Goal: Check status: Check status

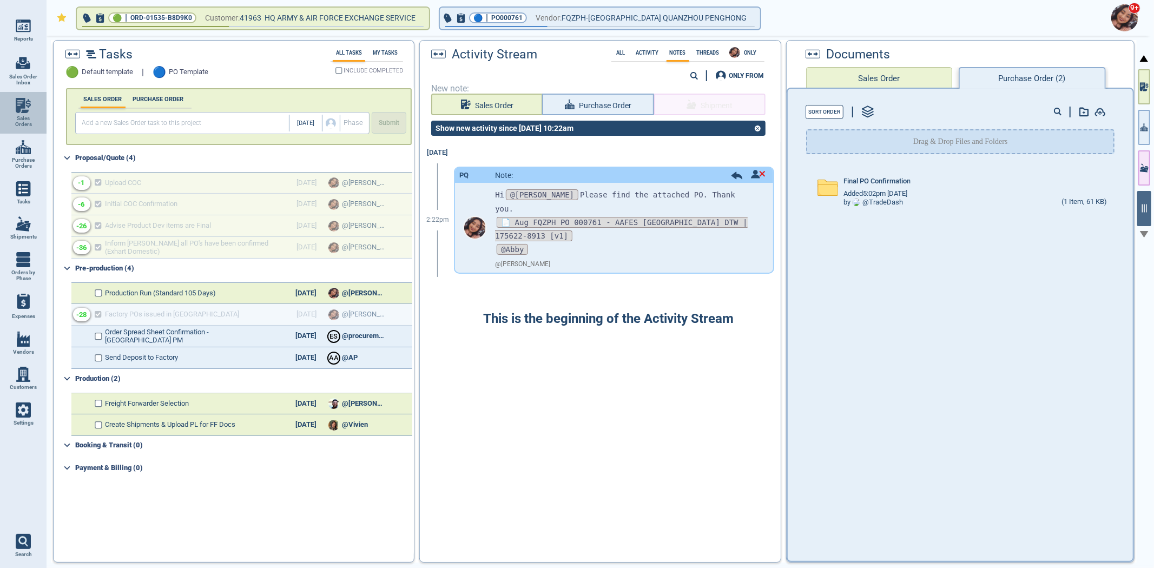
click at [12, 107] on link "Sales Orders" at bounding box center [23, 113] width 47 height 42
select select "50"
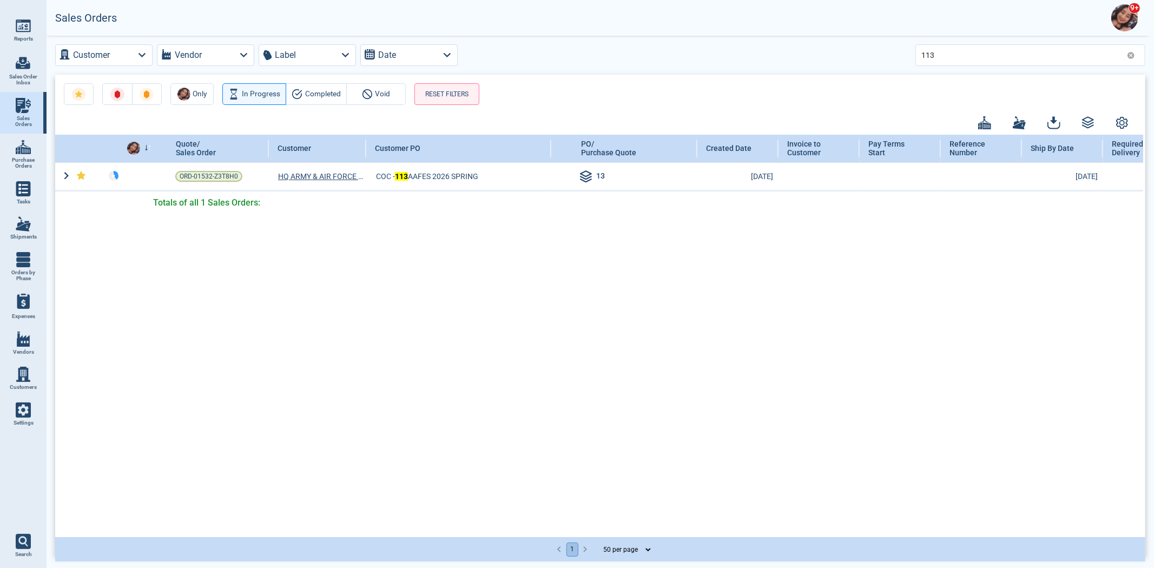
click at [1130, 52] on icon at bounding box center [1130, 55] width 7 height 7
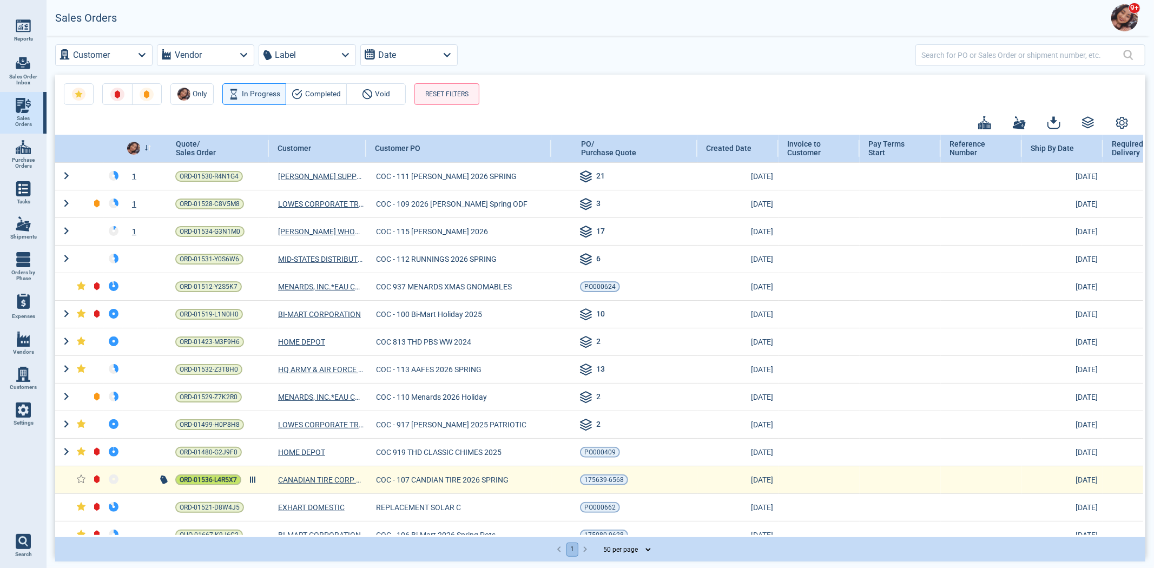
click at [202, 484] on span "ORD-01536-L4R5X7" at bounding box center [208, 479] width 57 height 11
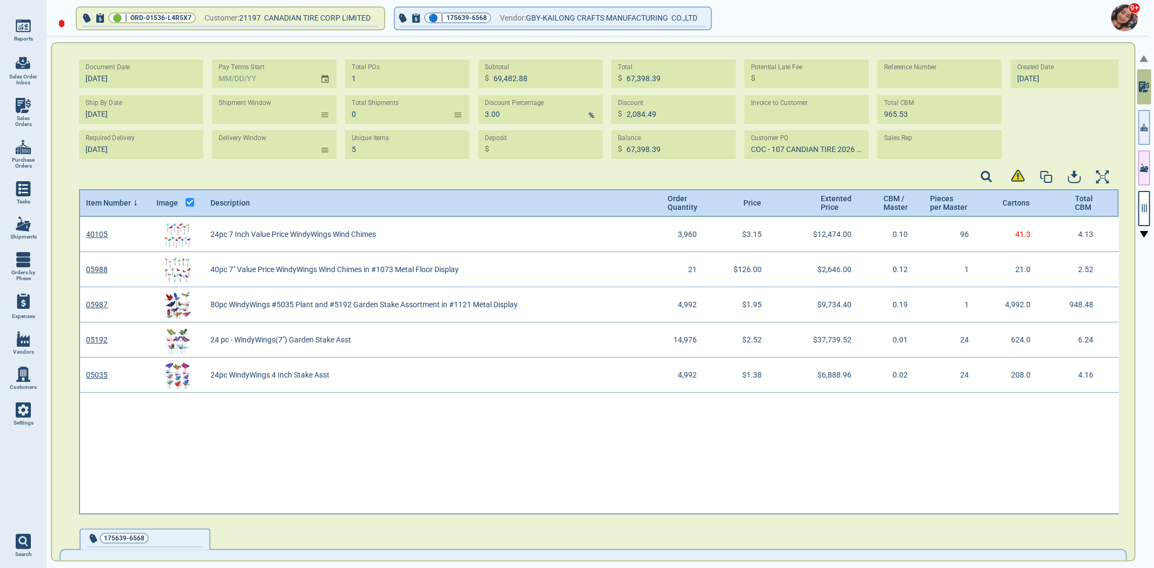
scroll to position [294, 1037]
drag, startPoint x: 1143, startPoint y: 197, endPoint x: 1147, endPoint y: 206, distance: 8.7
click at [1144, 197] on button "button" at bounding box center [1144, 208] width 12 height 35
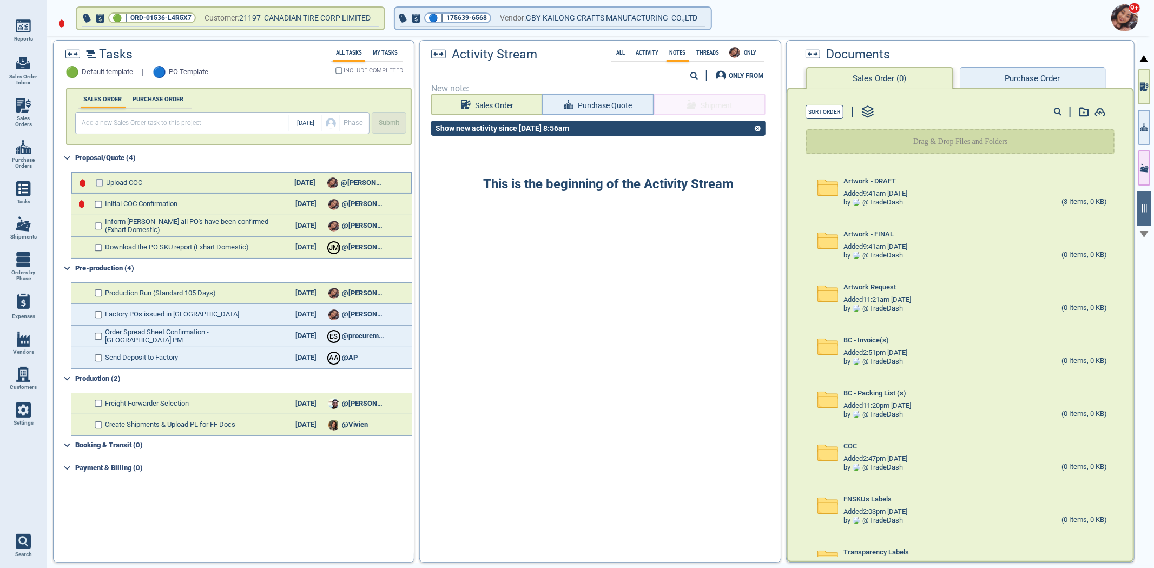
click at [97, 179] on input "checkbox" at bounding box center [100, 183] width 8 height 8
checkbox input "false"
click at [100, 204] on input "checkbox" at bounding box center [100, 205] width 8 height 8
checkbox input "false"
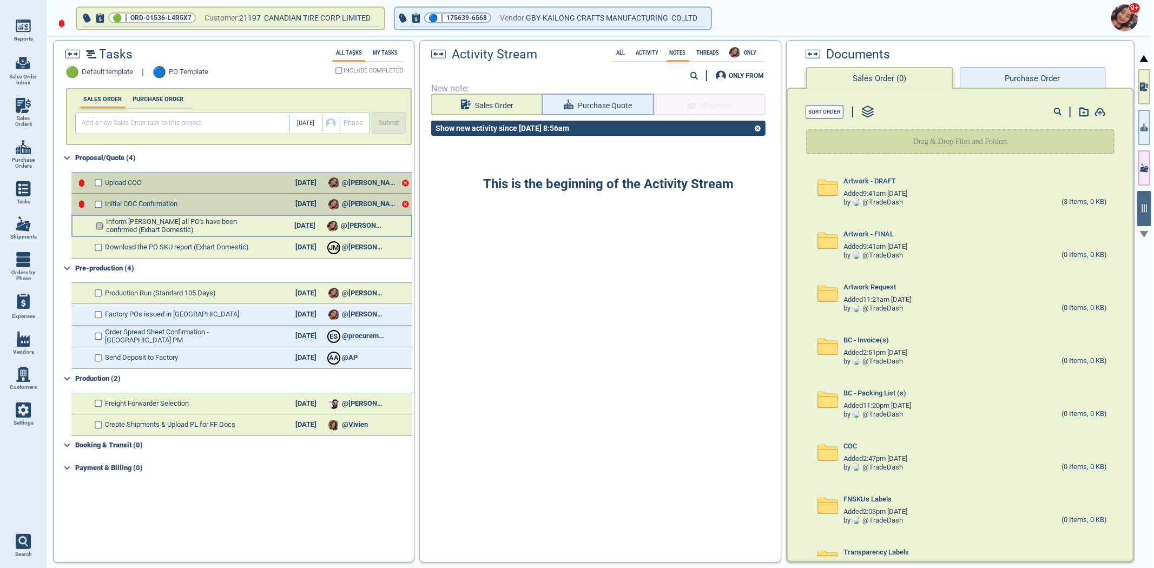
click at [96, 222] on input "checkbox" at bounding box center [100, 226] width 8 height 8
checkbox input "false"
click at [101, 248] on input "checkbox" at bounding box center [100, 248] width 8 height 8
checkbox input "false"
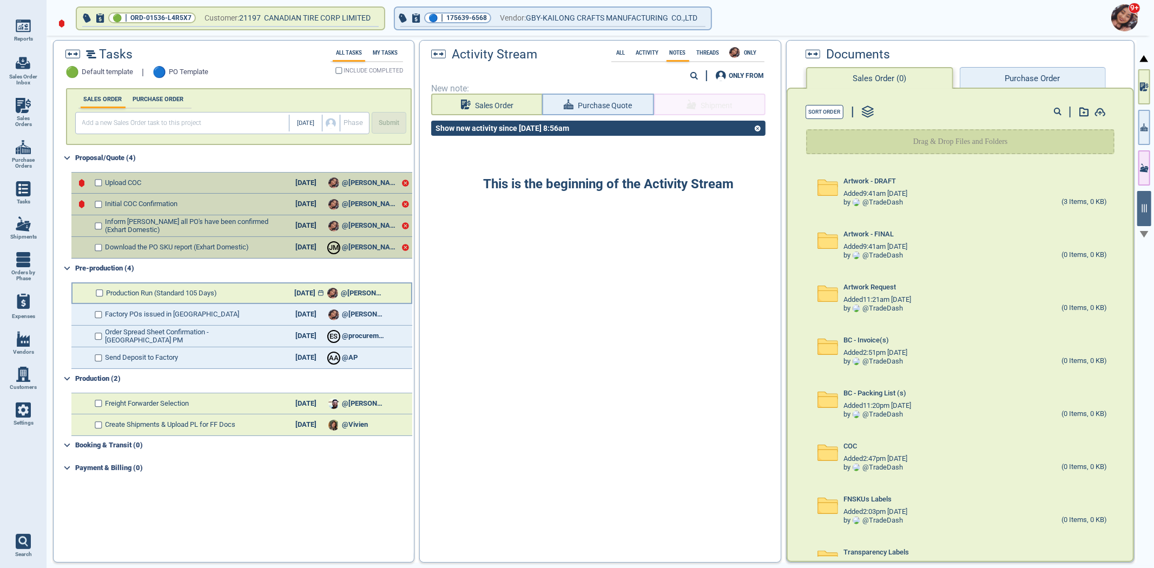
click at [318, 291] on icon at bounding box center [320, 293] width 5 height 5
select select "2026"
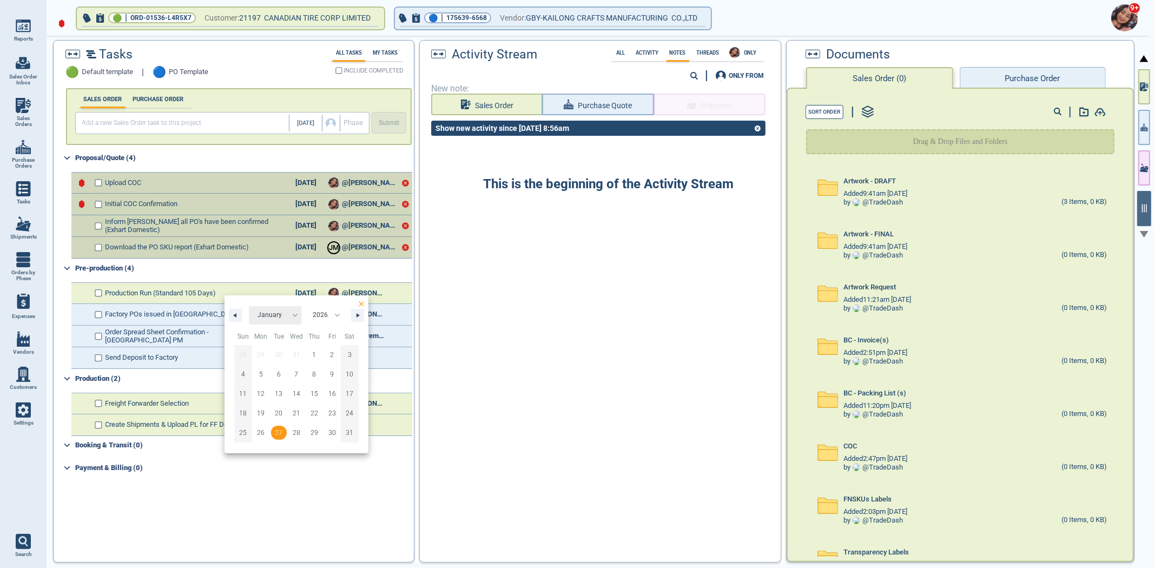
checkbox input "true"
click at [231, 316] on icon "button" at bounding box center [233, 315] width 5 height 4
checkbox input "true"
select select "0"
select select "2026"
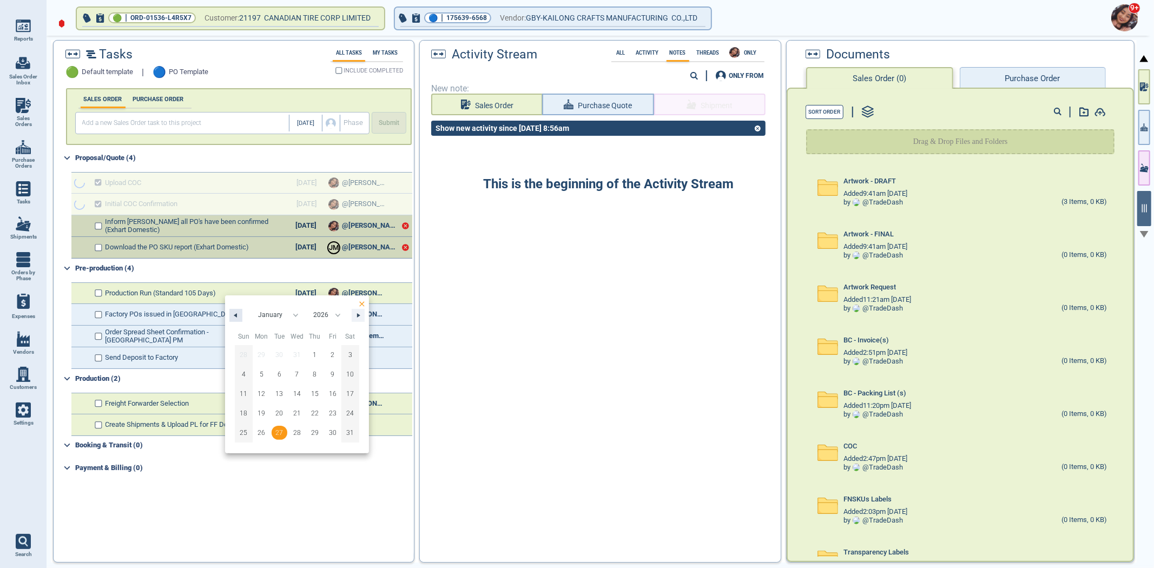
click at [231, 316] on icon "button" at bounding box center [233, 315] width 5 height 4
select select "11"
select select "2025"
checkbox input "true"
select select "0"
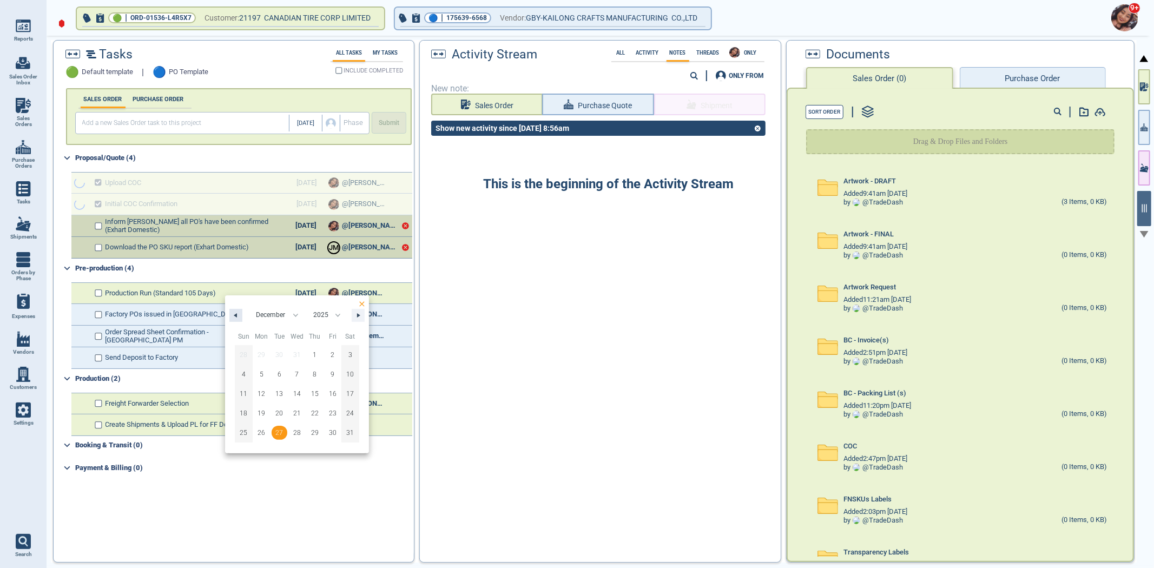
select select "2026"
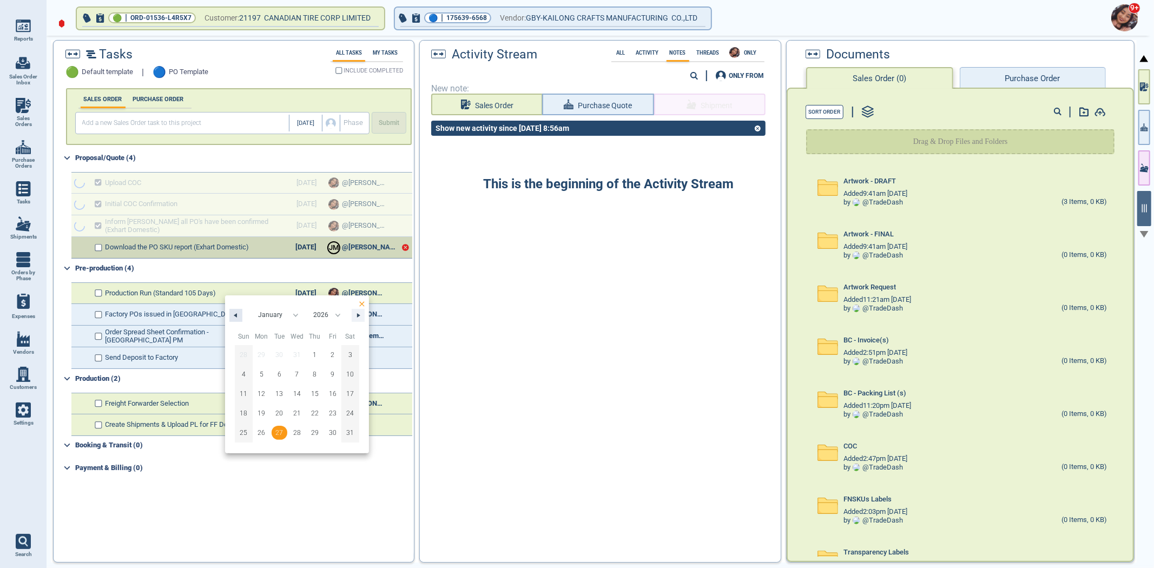
click at [231, 316] on icon "button" at bounding box center [233, 315] width 5 height 4
select select "11"
select select "2025"
checkbox input "true"
select select "0"
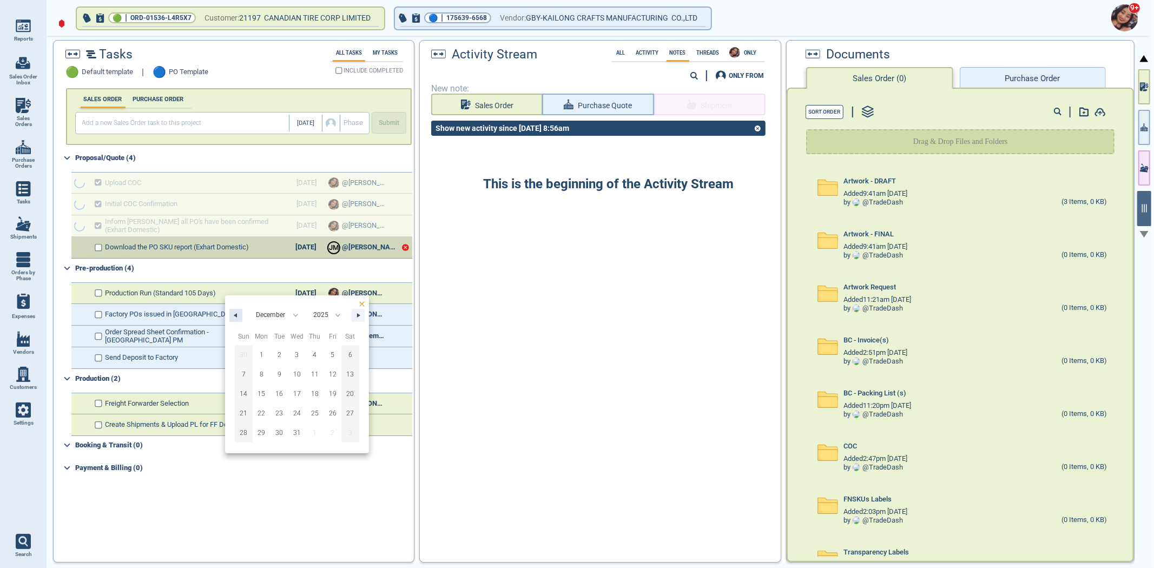
select select "2026"
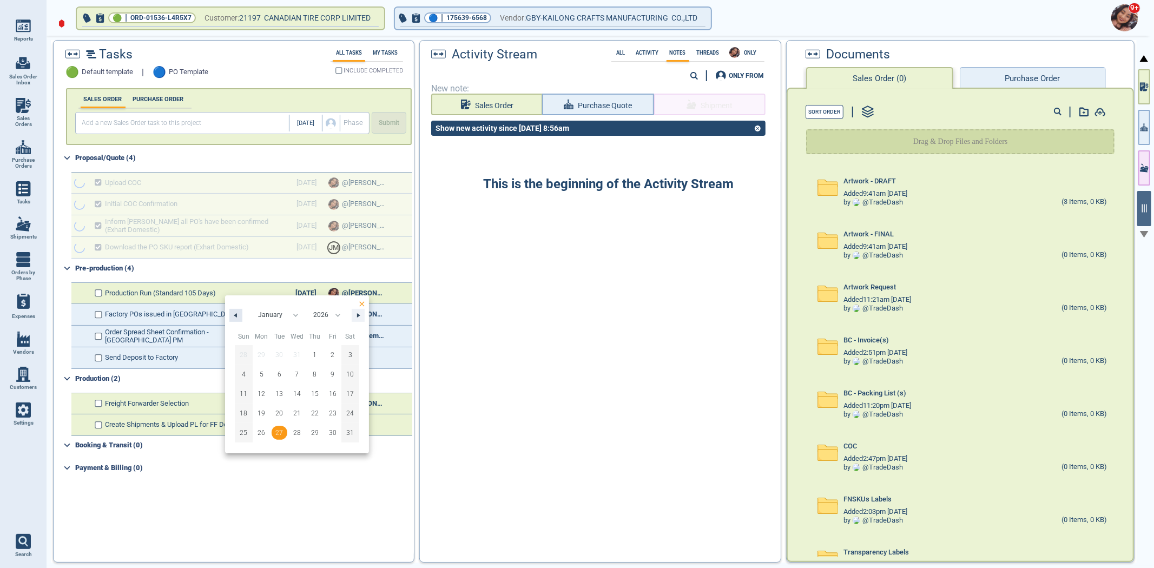
click at [231, 316] on icon "button" at bounding box center [233, 315] width 5 height 4
select select "11"
select select "2025"
click at [231, 316] on icon "button" at bounding box center [233, 315] width 5 height 4
select select "0"
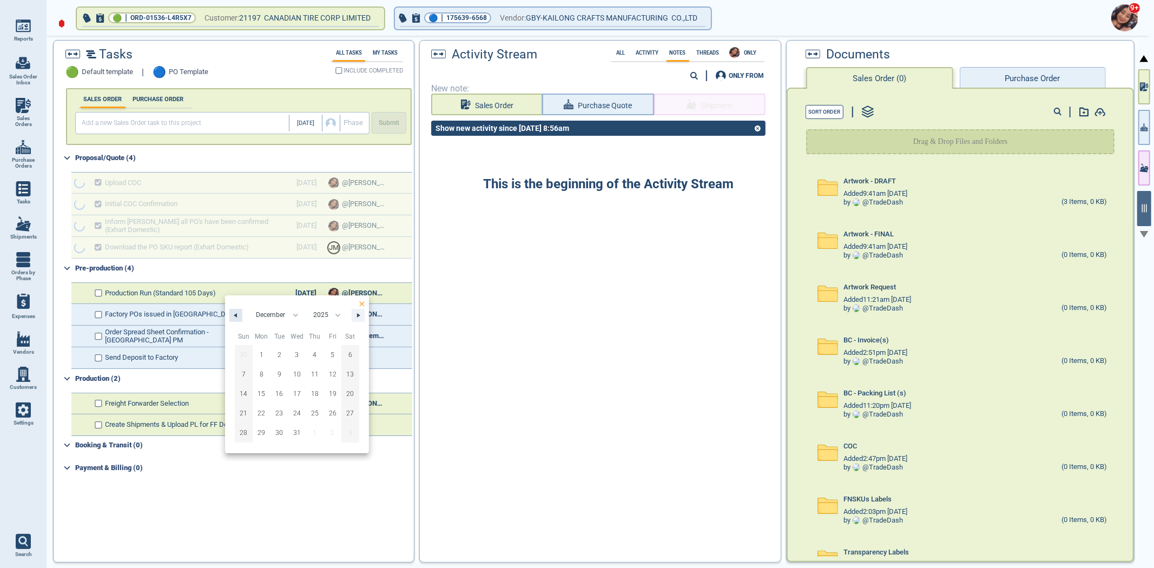
select select "2026"
click at [231, 316] on icon "button" at bounding box center [233, 315] width 5 height 4
select select "11"
select select "2025"
click at [231, 316] on icon "button" at bounding box center [233, 315] width 5 height 4
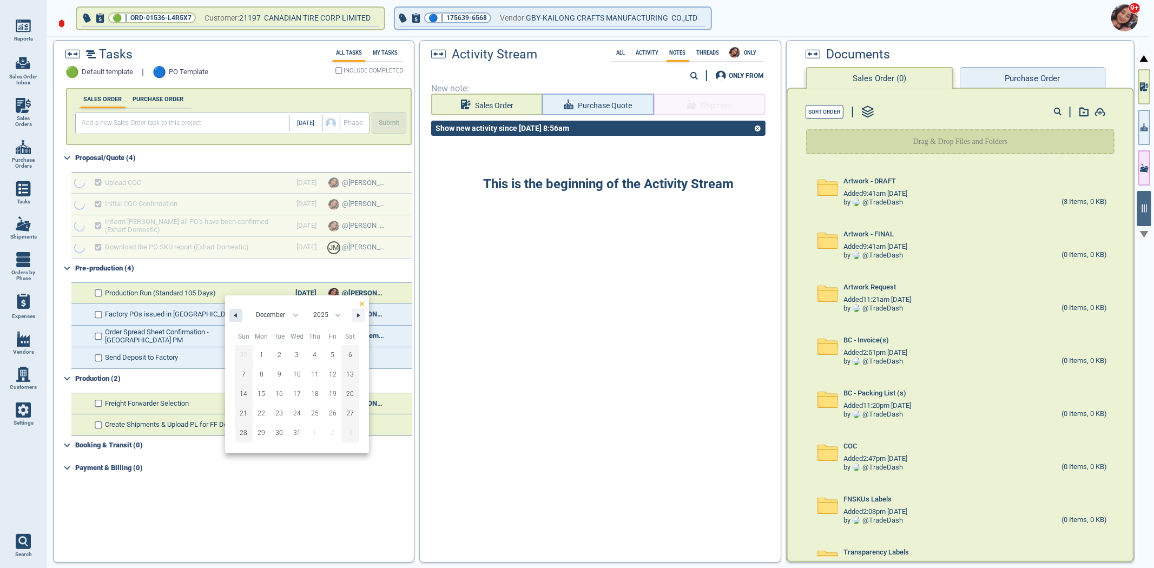
select select "10"
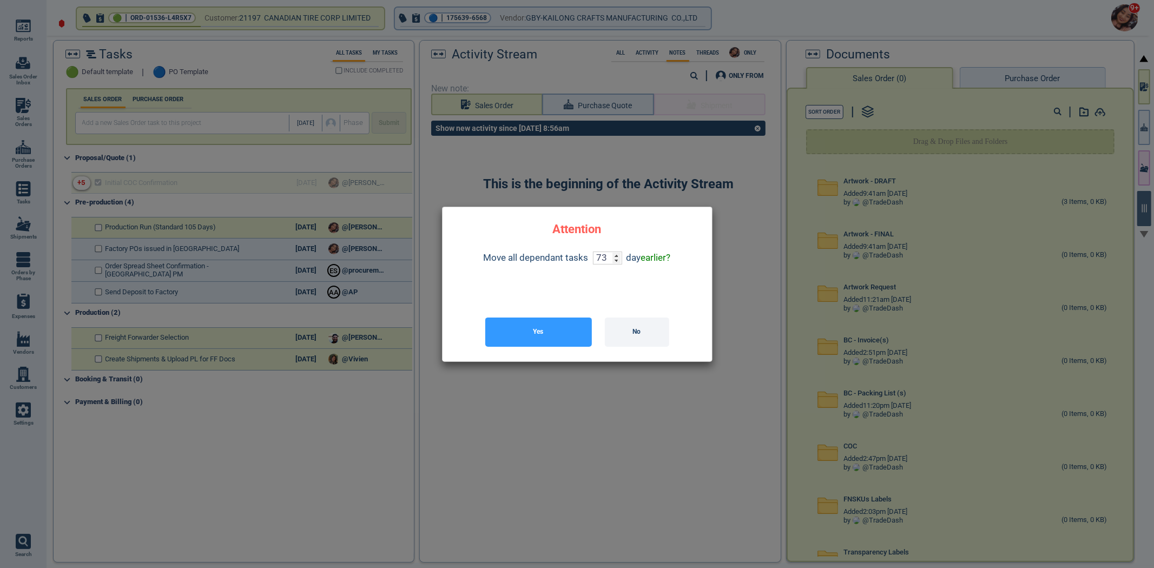
click at [518, 326] on button "Yes" at bounding box center [538, 331] width 107 height 29
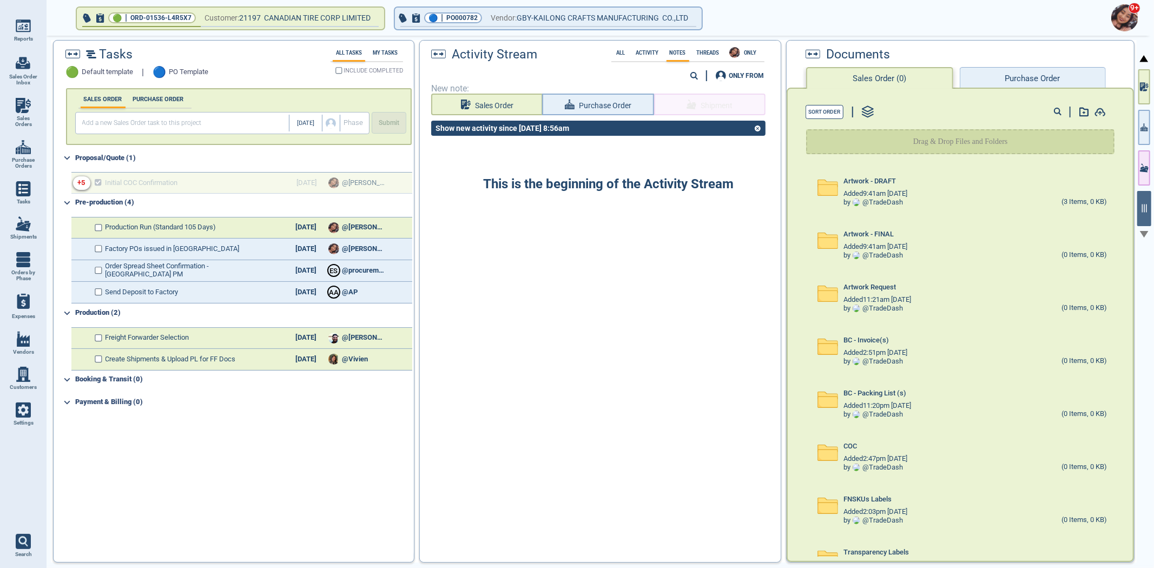
click at [1044, 75] on button "Purchase Order" at bounding box center [1032, 78] width 146 height 22
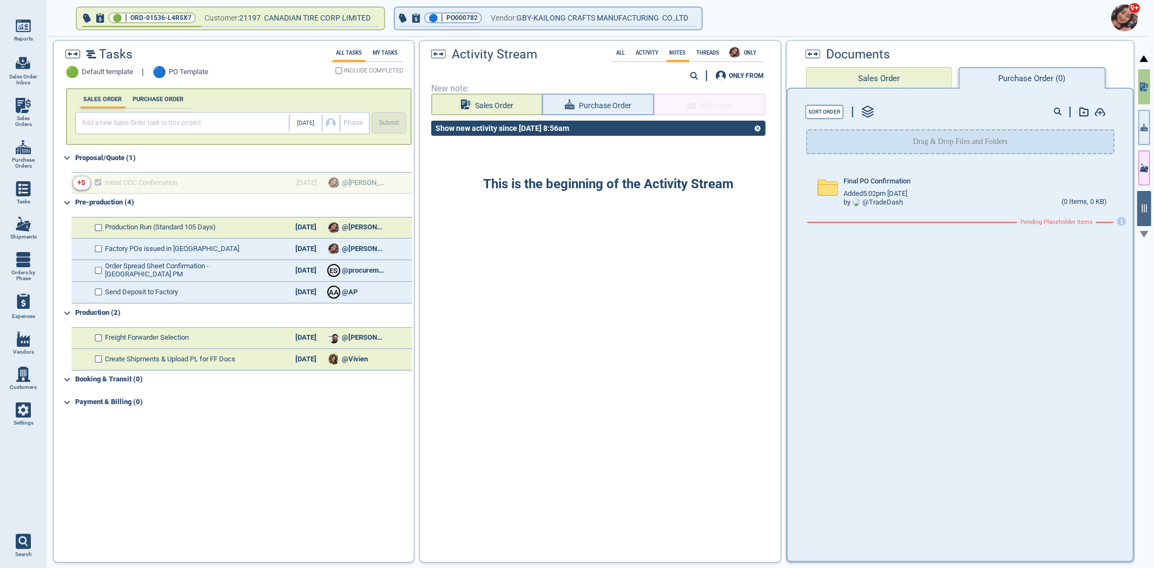
click at [1144, 85] on icon "button" at bounding box center [1142, 86] width 5 height 9
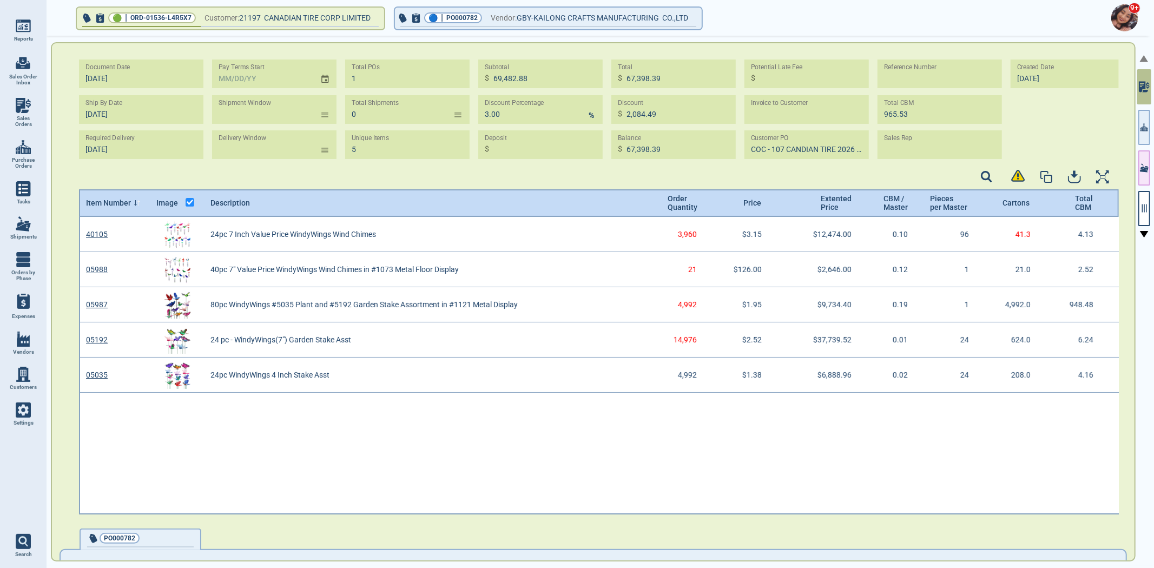
scroll to position [294, 1037]
click at [1147, 212] on icon "button" at bounding box center [1144, 208] width 10 height 10
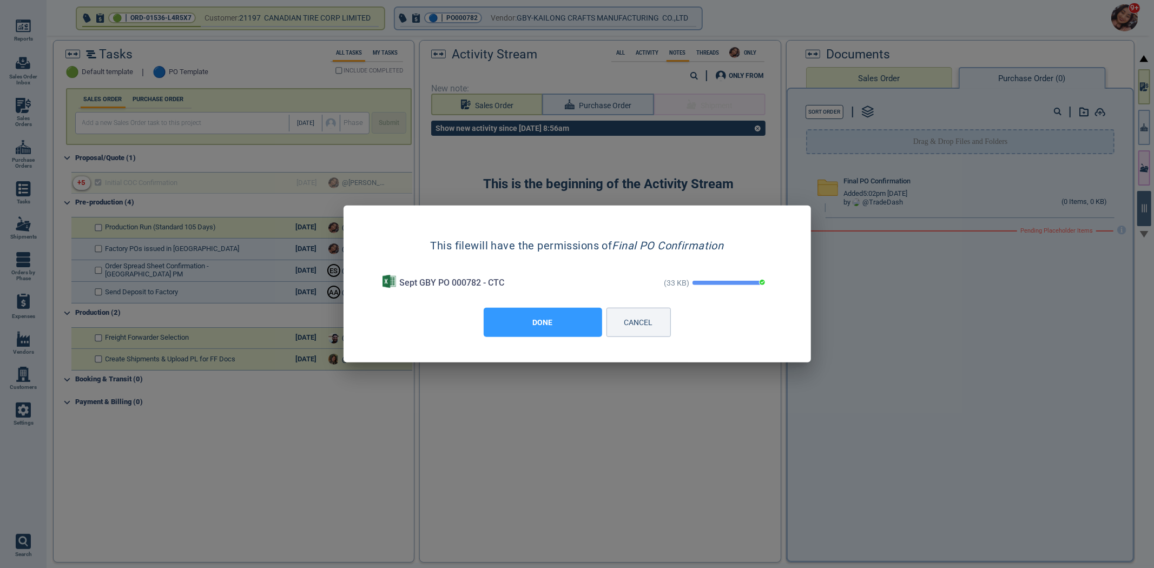
click at [579, 322] on button "DONE" at bounding box center [543, 322] width 118 height 29
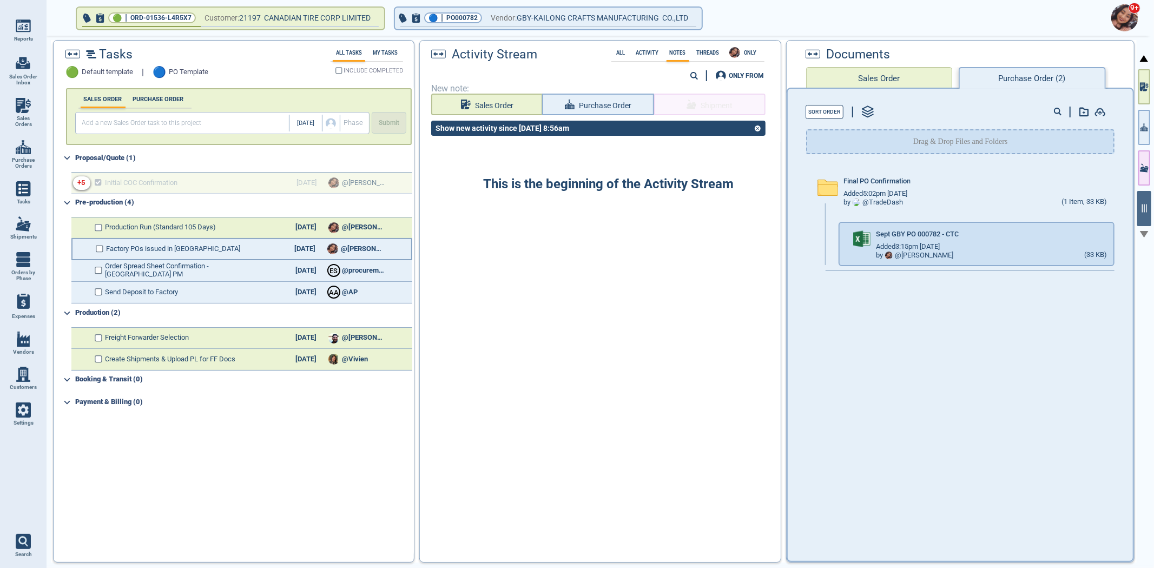
click at [103, 248] on input "checkbox" at bounding box center [100, 249] width 8 height 8
checkbox input "true"
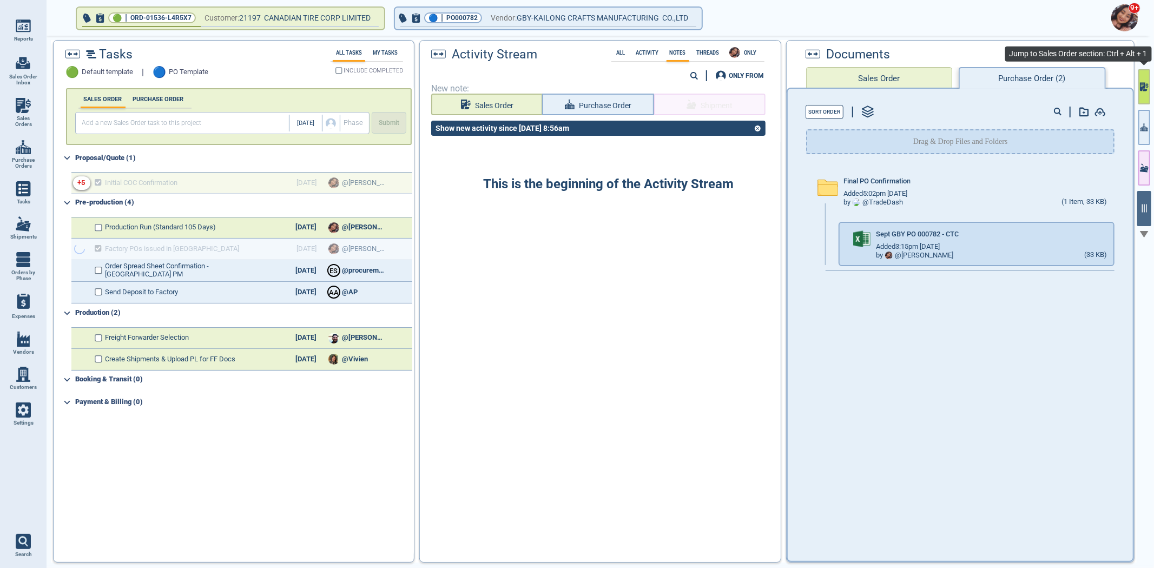
click at [1147, 91] on icon "button" at bounding box center [1144, 86] width 9 height 11
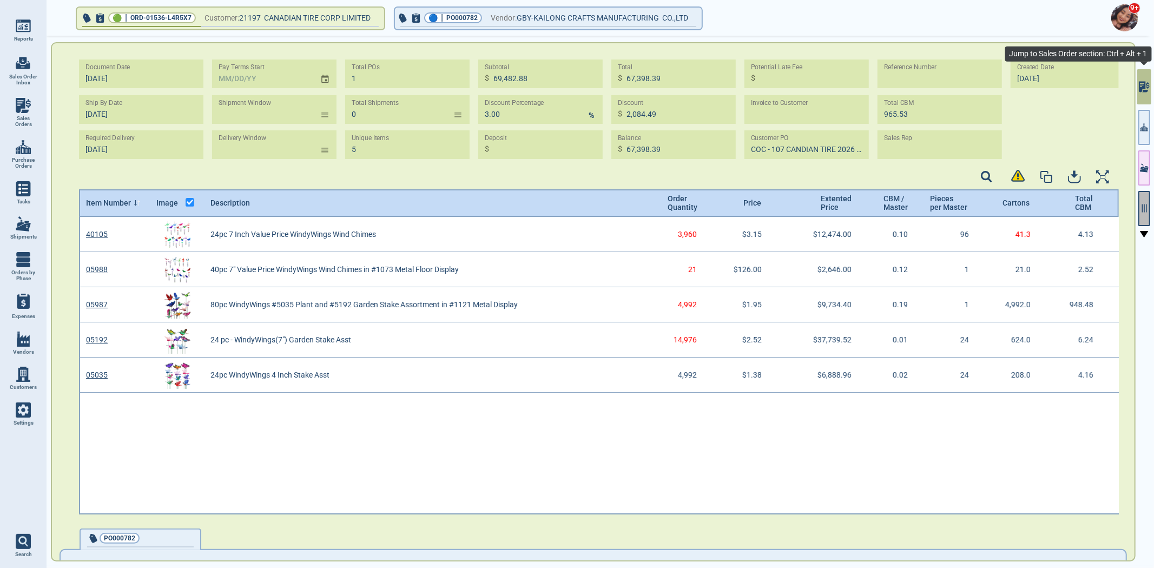
scroll to position [294, 1037]
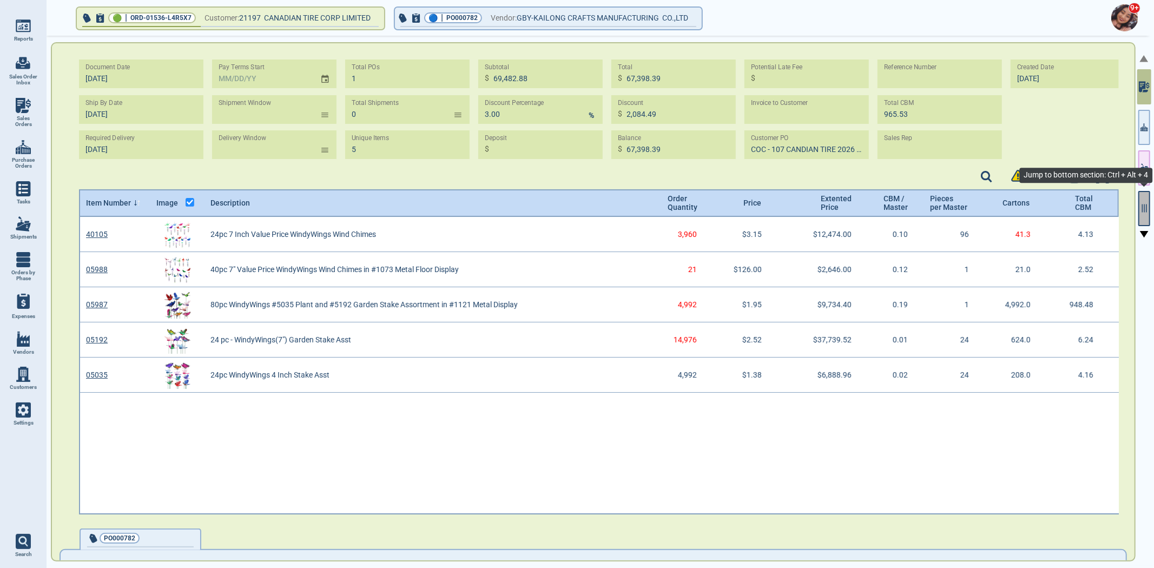
click at [1147, 206] on icon "button" at bounding box center [1144, 208] width 5 height 8
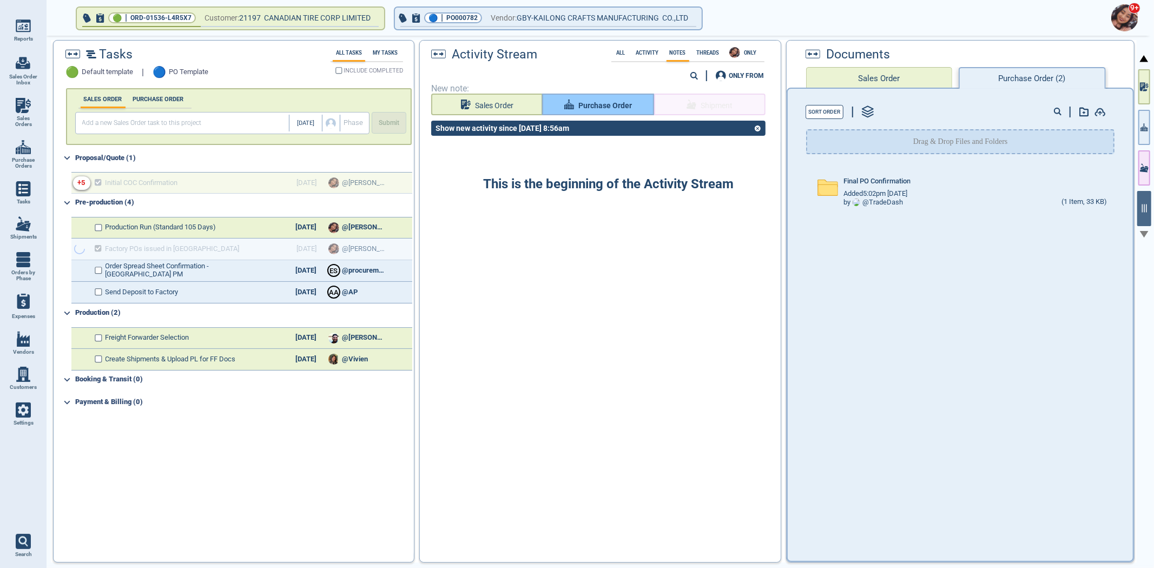
click at [598, 94] on button "Purchase Order" at bounding box center [597, 105] width 111 height 22
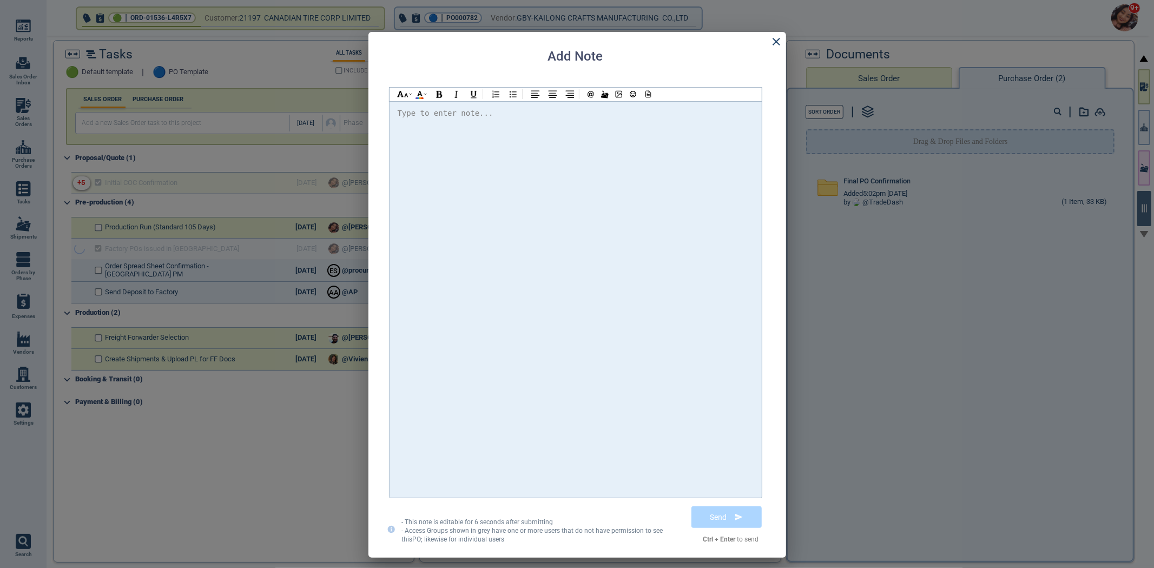
click at [582, 166] on div at bounding box center [576, 300] width 356 height 386
click at [648, 96] on icon at bounding box center [647, 96] width 3 height 0
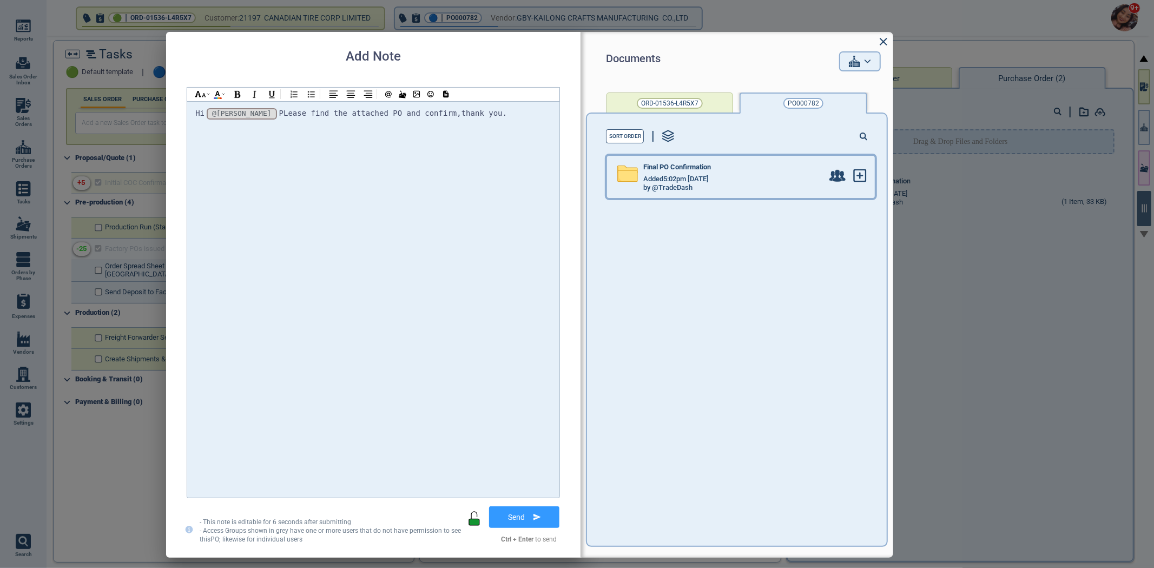
drag, startPoint x: 690, startPoint y: 198, endPoint x: 712, endPoint y: 176, distance: 31.4
click at [698, 191] on div "Final PO Confirmation Added 5:02pm 2/17/23 by @TradeDash" at bounding box center [744, 176] width 274 height 53
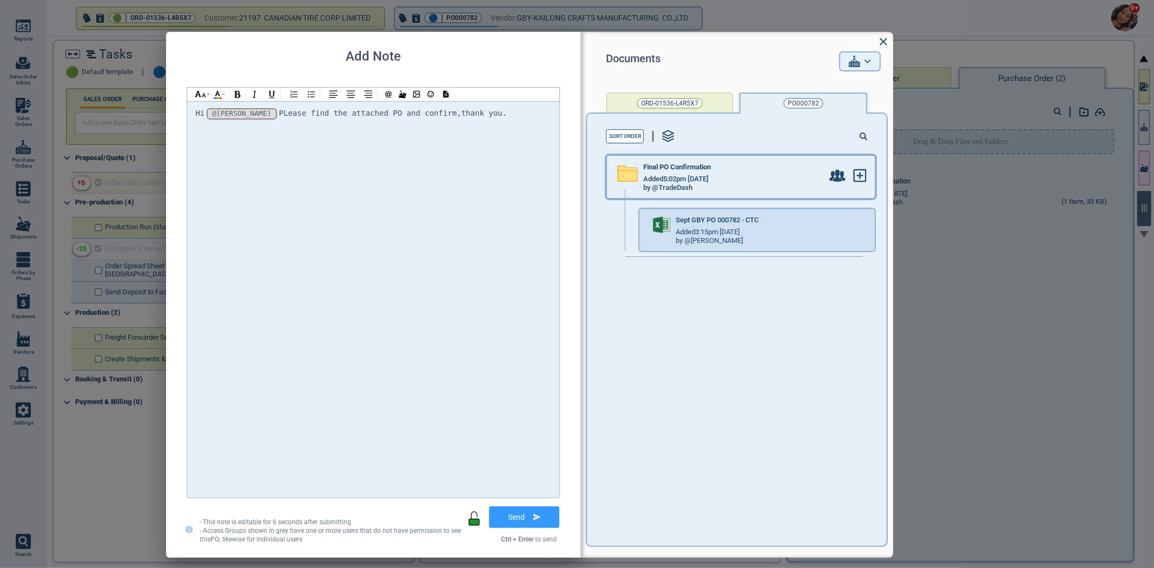
click at [712, 174] on div "Final PO Confirmation Added 5:02pm 2/17/23 by @TradeDash" at bounding box center [730, 177] width 185 height 29
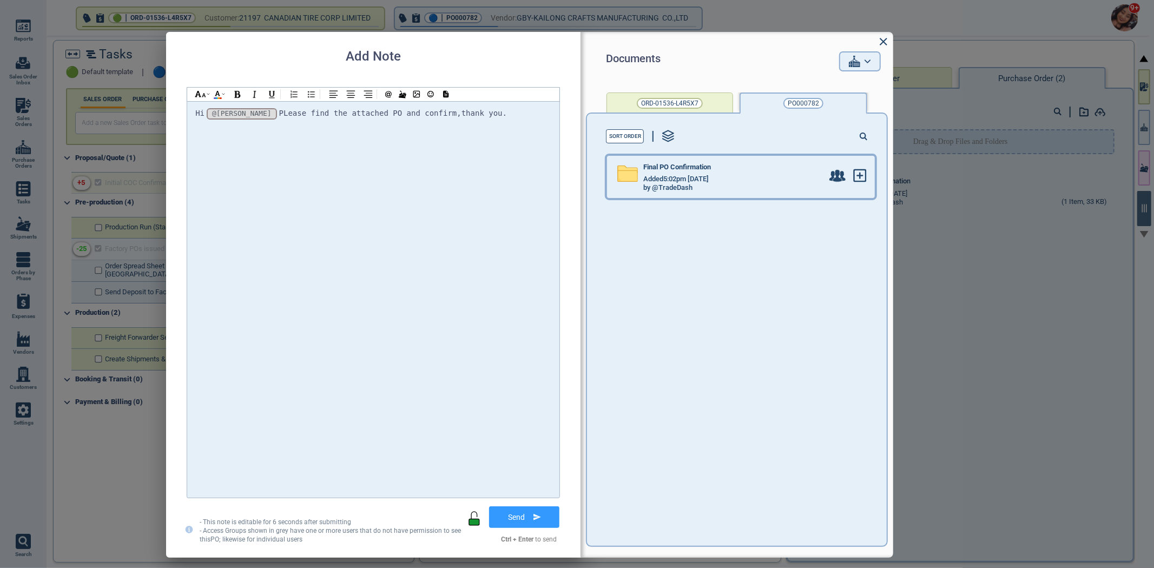
click at [709, 175] on span "Added 5:02pm 2/17/23" at bounding box center [675, 179] width 65 height 8
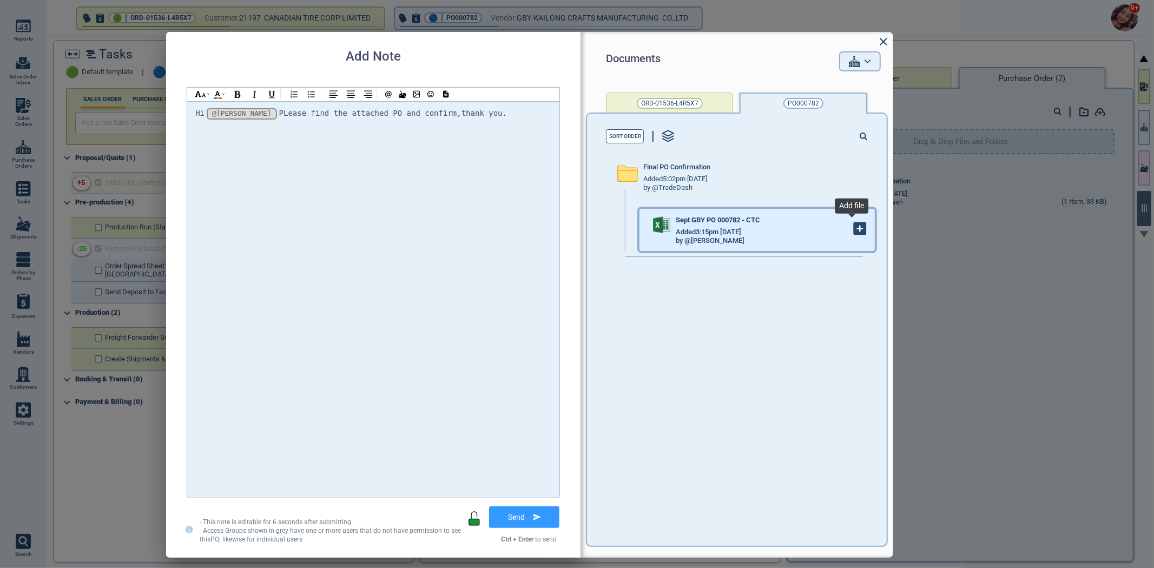
click at [858, 228] on icon at bounding box center [860, 229] width 12 height 12
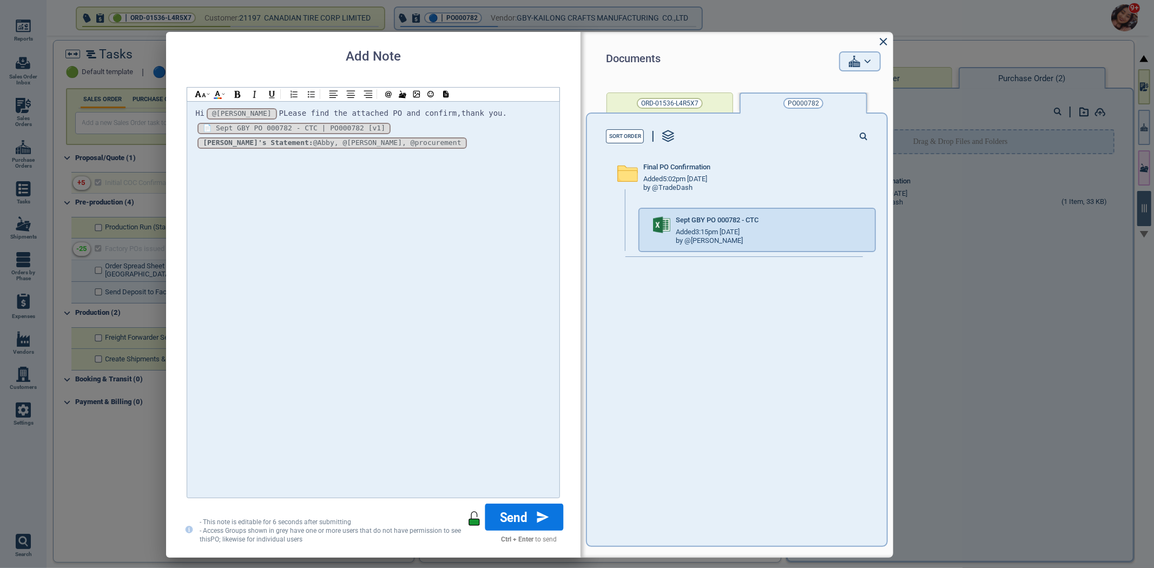
click at [542, 516] on icon at bounding box center [543, 517] width 12 height 12
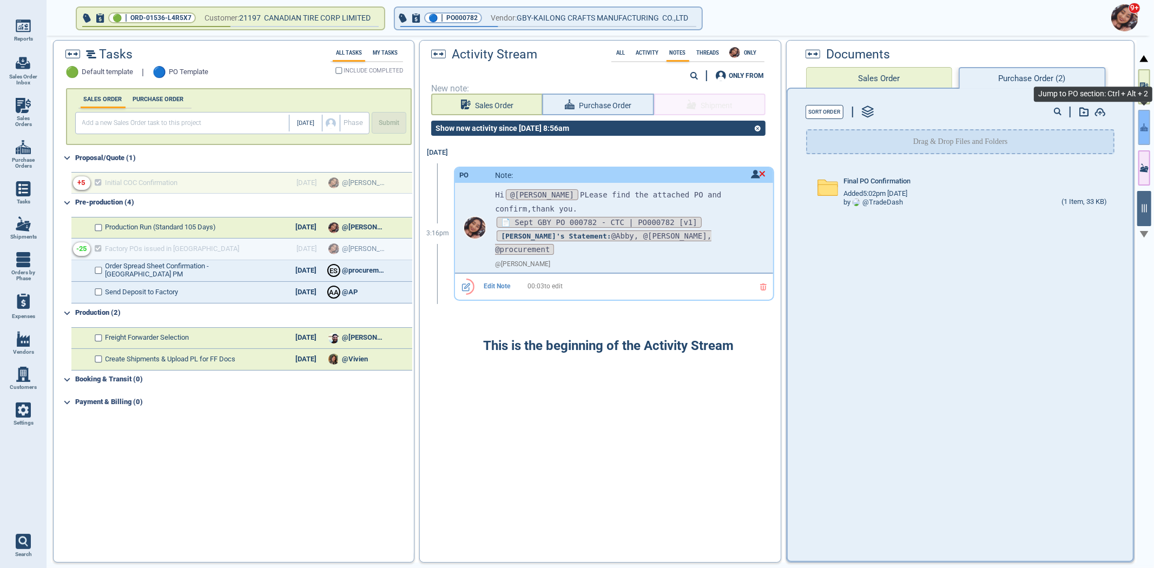
click at [1143, 123] on icon "button" at bounding box center [1144, 127] width 8 height 11
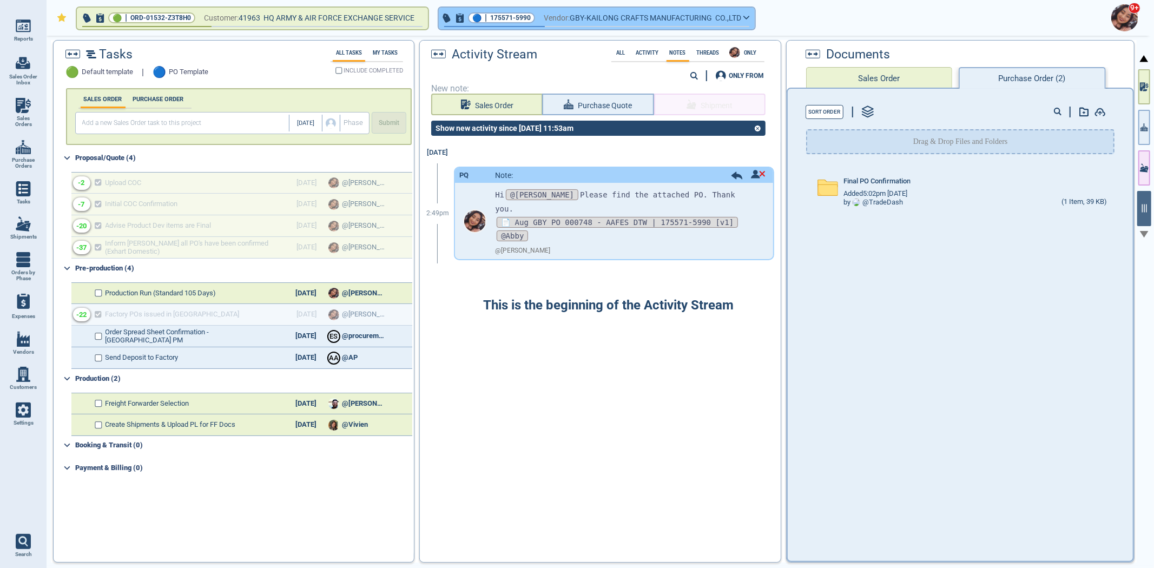
click at [510, 17] on span "175571-5990" at bounding box center [510, 17] width 41 height 11
